Goal: Communication & Community: Ask a question

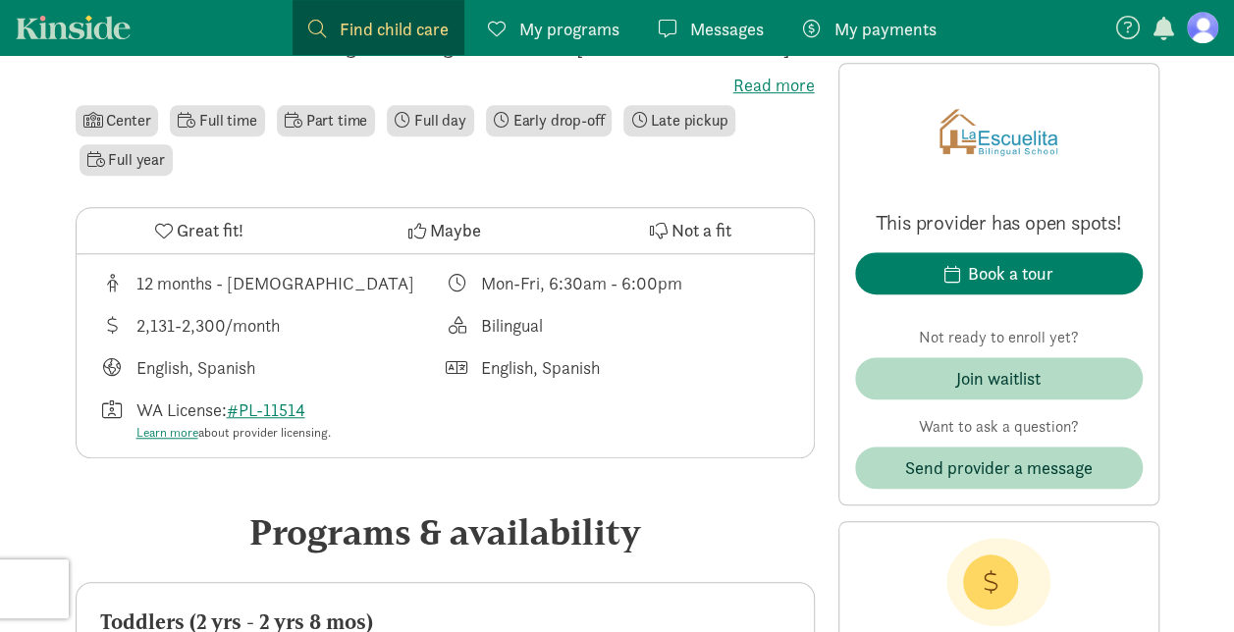
scroll to position [600, 0]
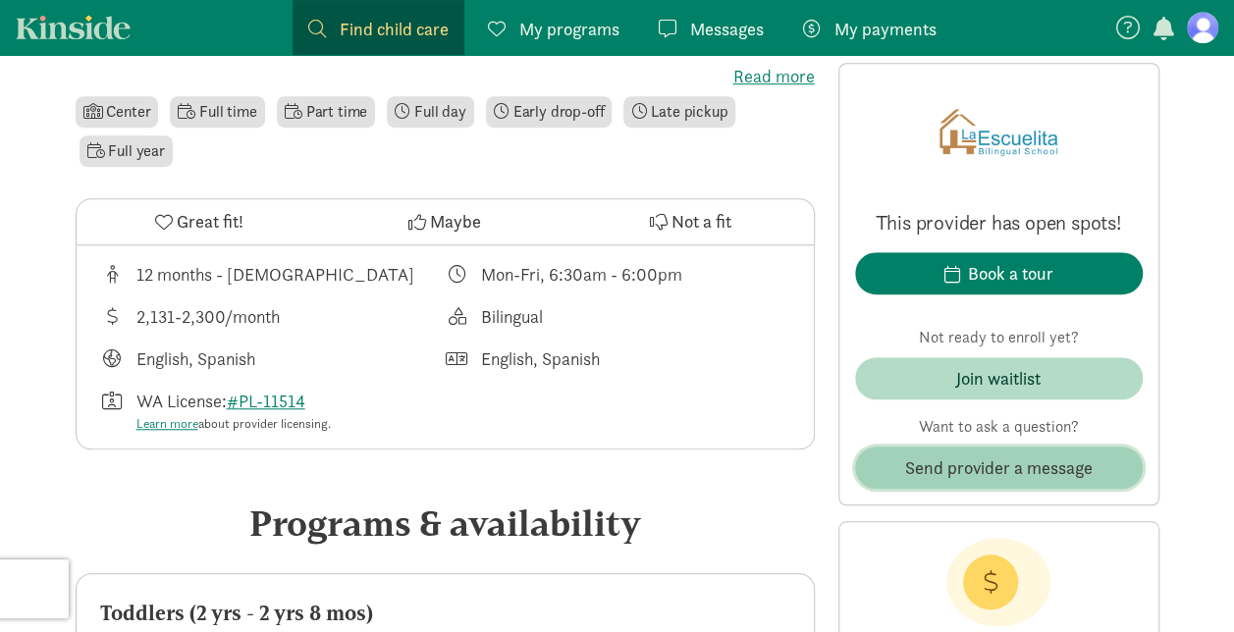
click at [1045, 452] on button "Send provider a message" at bounding box center [999, 468] width 288 height 42
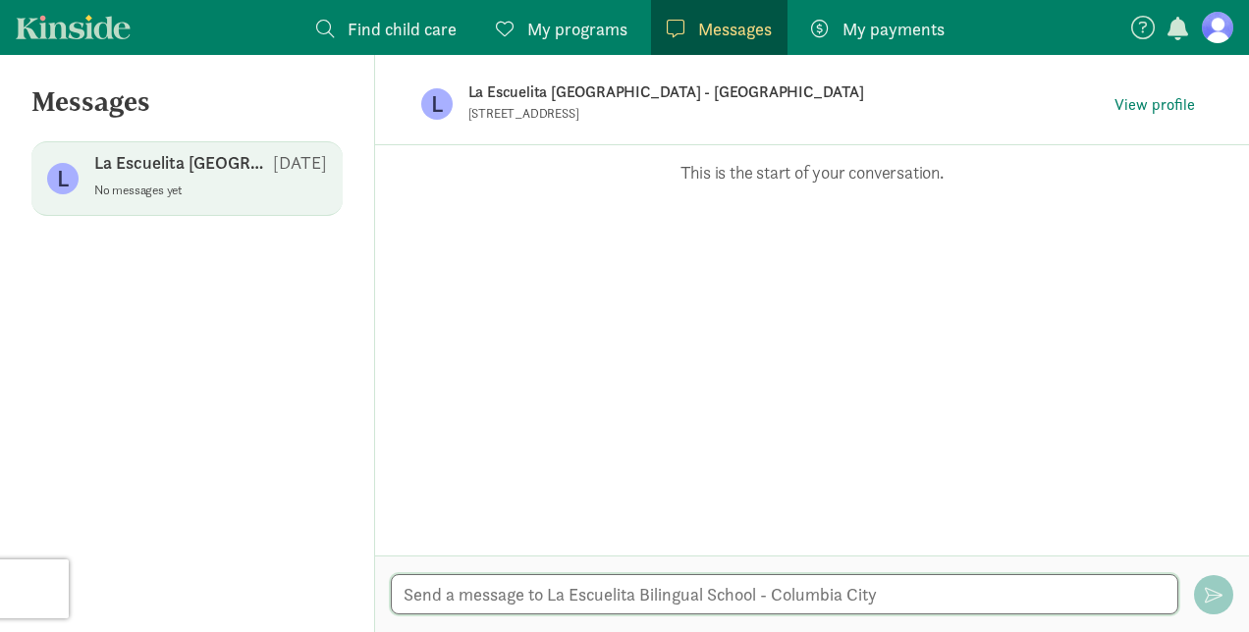
click at [868, 603] on textarea at bounding box center [784, 594] width 787 height 40
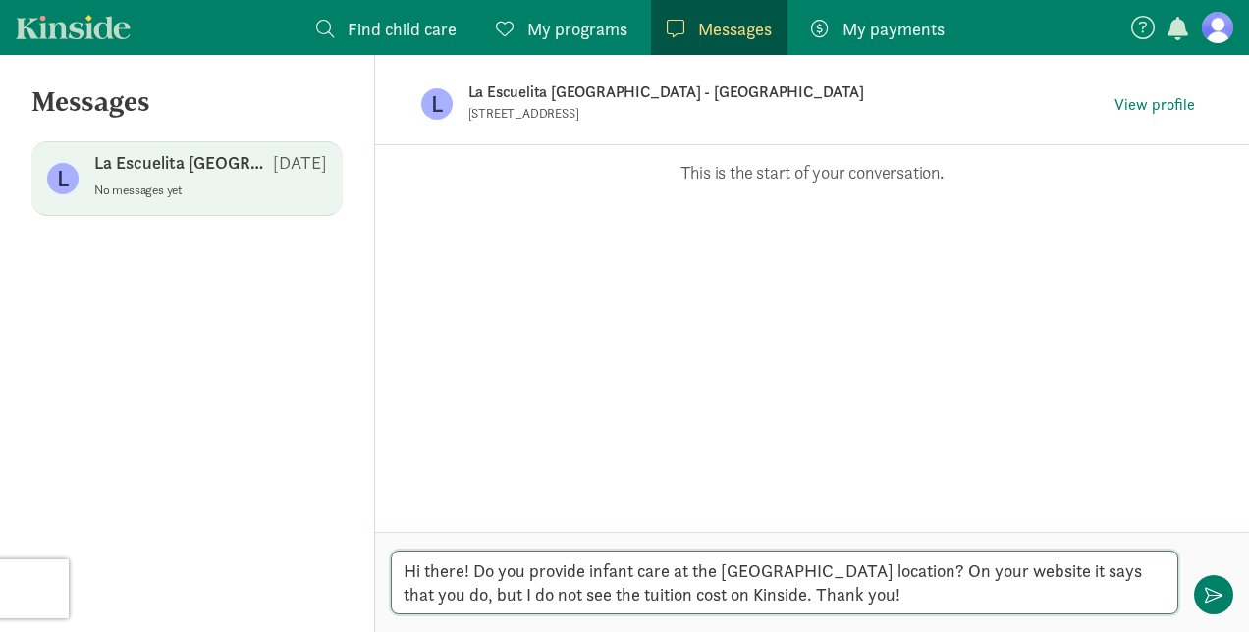
click at [470, 576] on textarea "Hi there! Do you provide infant care at the Columbia City location? On your web…" at bounding box center [784, 583] width 787 height 64
click at [842, 598] on textarea "Hi there, do you provide infant care at the Columbia City location? On your web…" at bounding box center [784, 583] width 787 height 64
type textarea "Hi there, do you provide infant care at the Columbia City location? On your web…"
click at [1213, 598] on span "button" at bounding box center [1214, 595] width 18 height 18
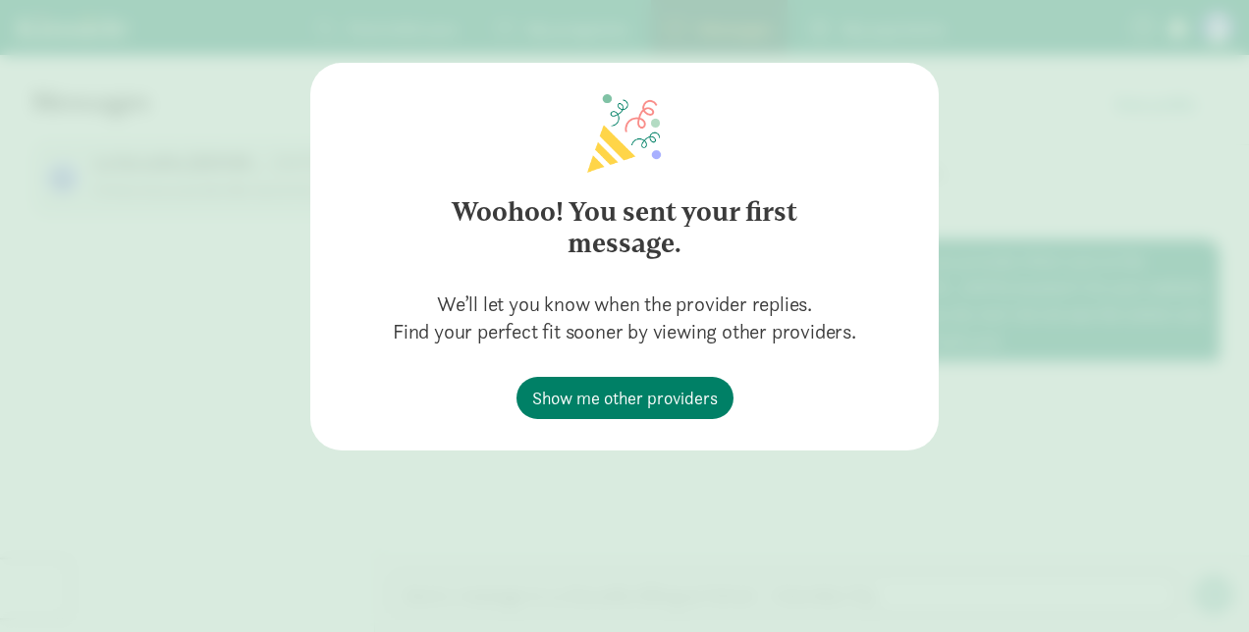
click at [767, 506] on div "Woohoo! You sent your first message. We’ll let you know when the provider repli…" at bounding box center [624, 316] width 1249 height 632
click at [1019, 356] on div "Woohoo! You sent your first message. We’ll let you know when the provider repli…" at bounding box center [624, 316] width 1249 height 632
click at [1003, 125] on div "Woohoo! You sent your first message. We’ll let you know when the provider repli…" at bounding box center [624, 316] width 1249 height 632
click at [583, 405] on span "Show me other providers" at bounding box center [625, 398] width 186 height 27
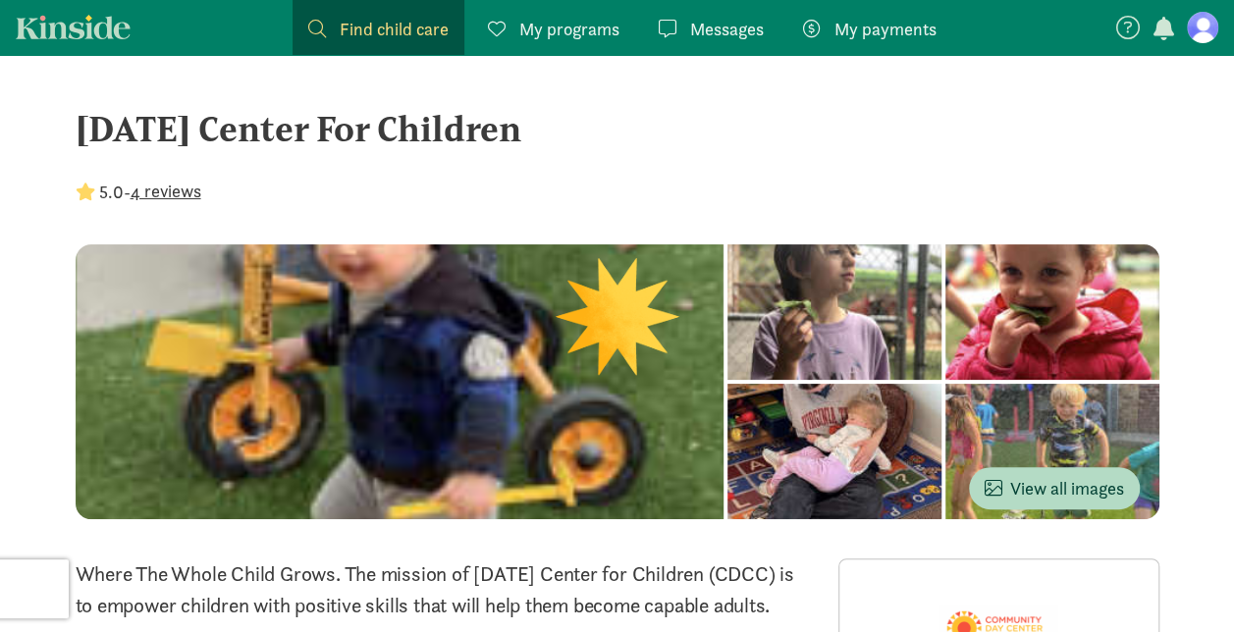
drag, startPoint x: 679, startPoint y: 134, endPoint x: 67, endPoint y: 118, distance: 612.8
copy div "Community Day Center For Children"
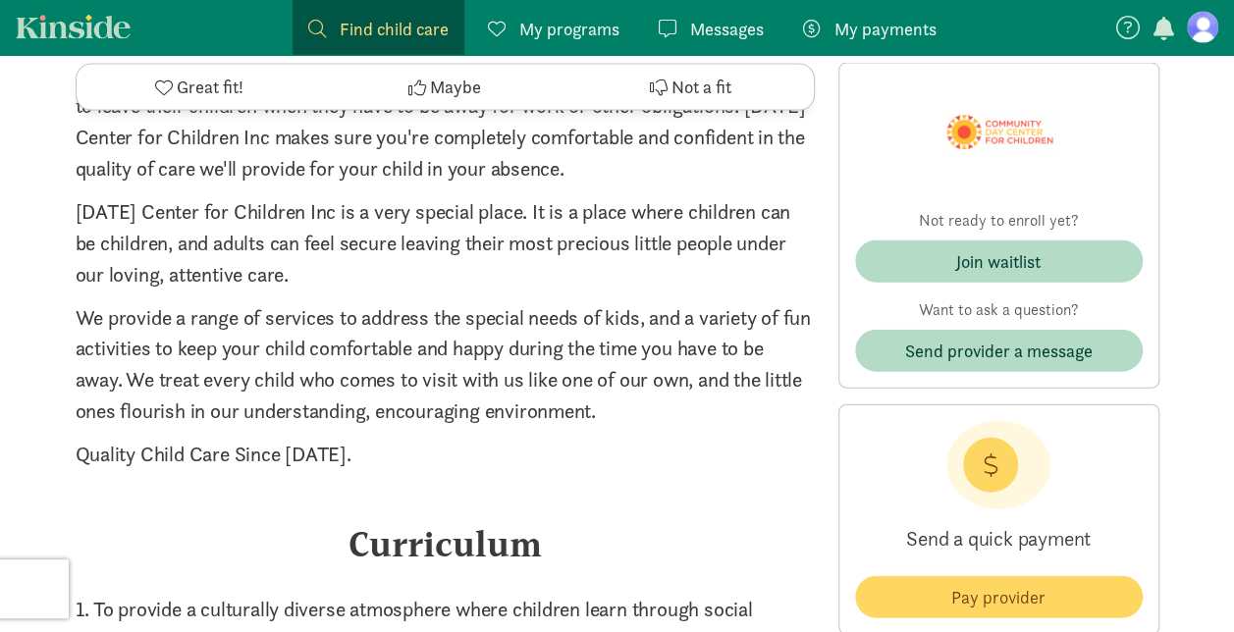
scroll to position [2052, 0]
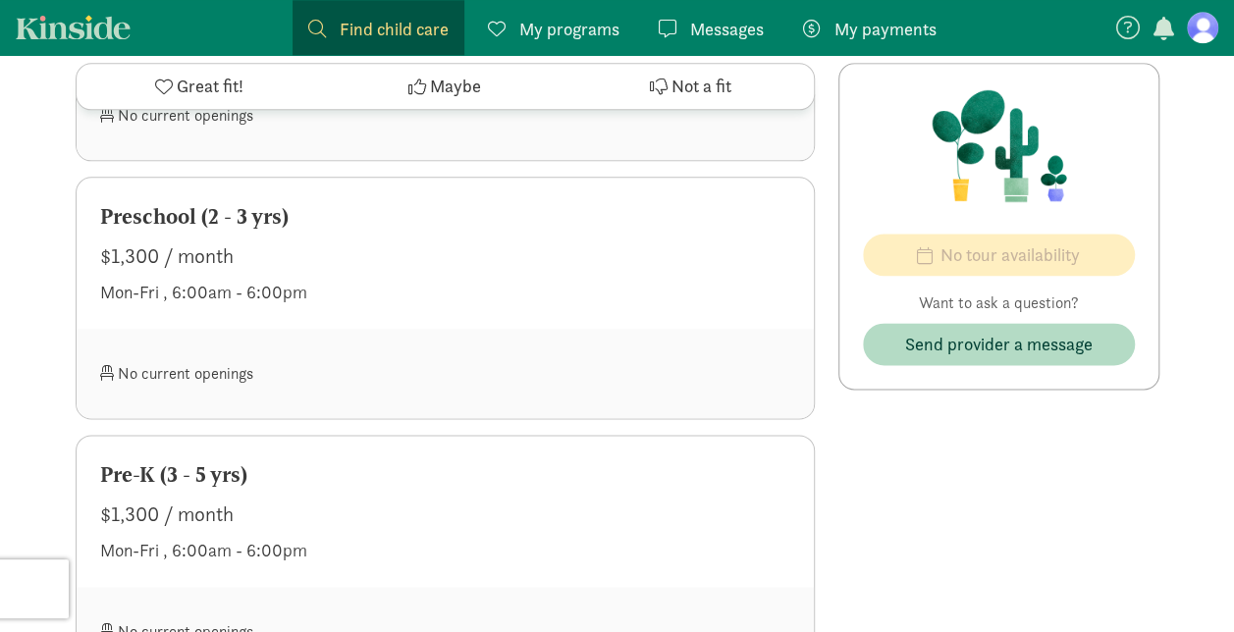
scroll to position [1077, 0]
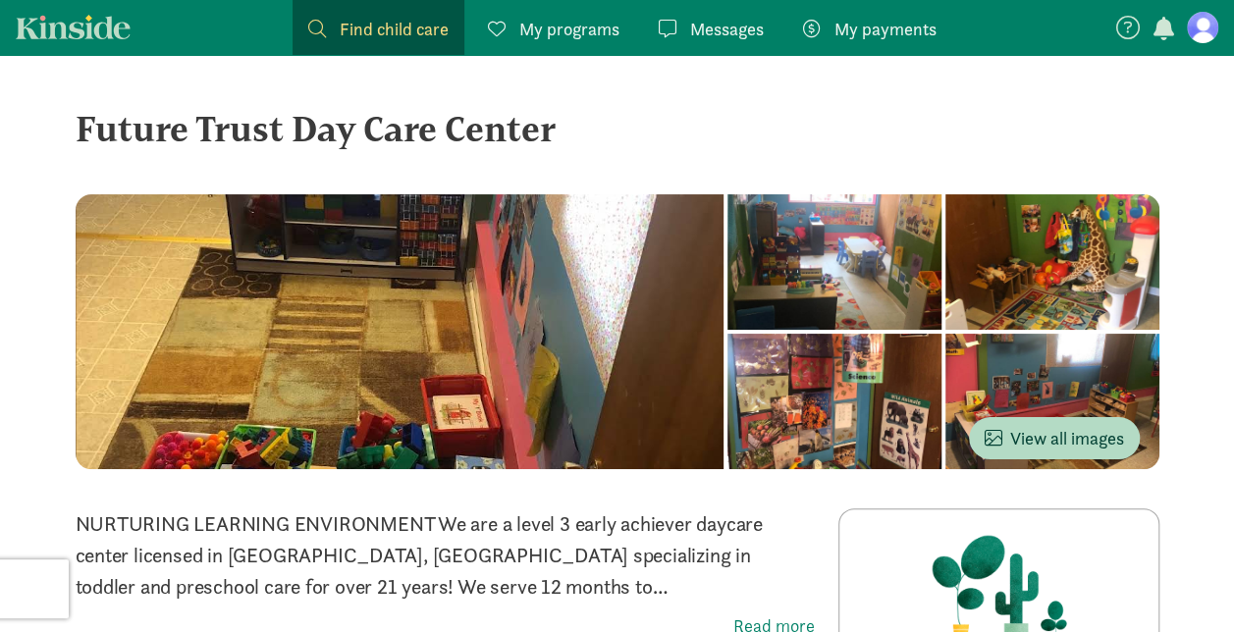
click at [461, 520] on p "NURTURING LEARNING ENVIRONMENT We are a level 3 early achiever daycare center l…" at bounding box center [445, 556] width 739 height 94
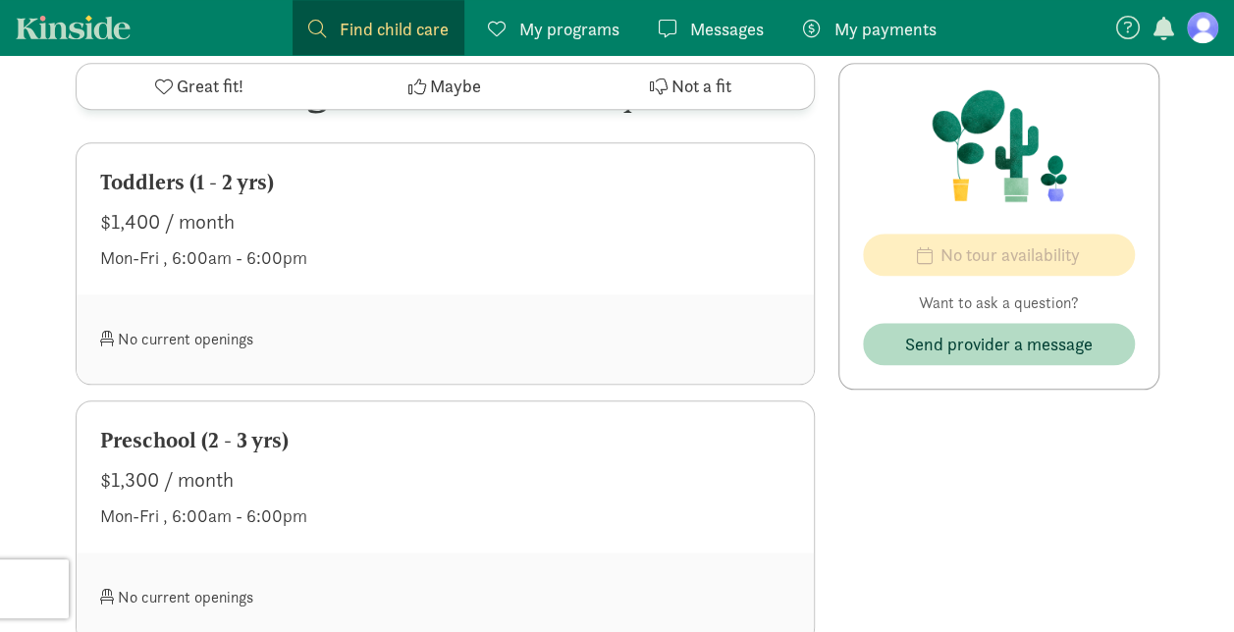
scroll to position [1144, 0]
